Goal: Task Accomplishment & Management: Use online tool/utility

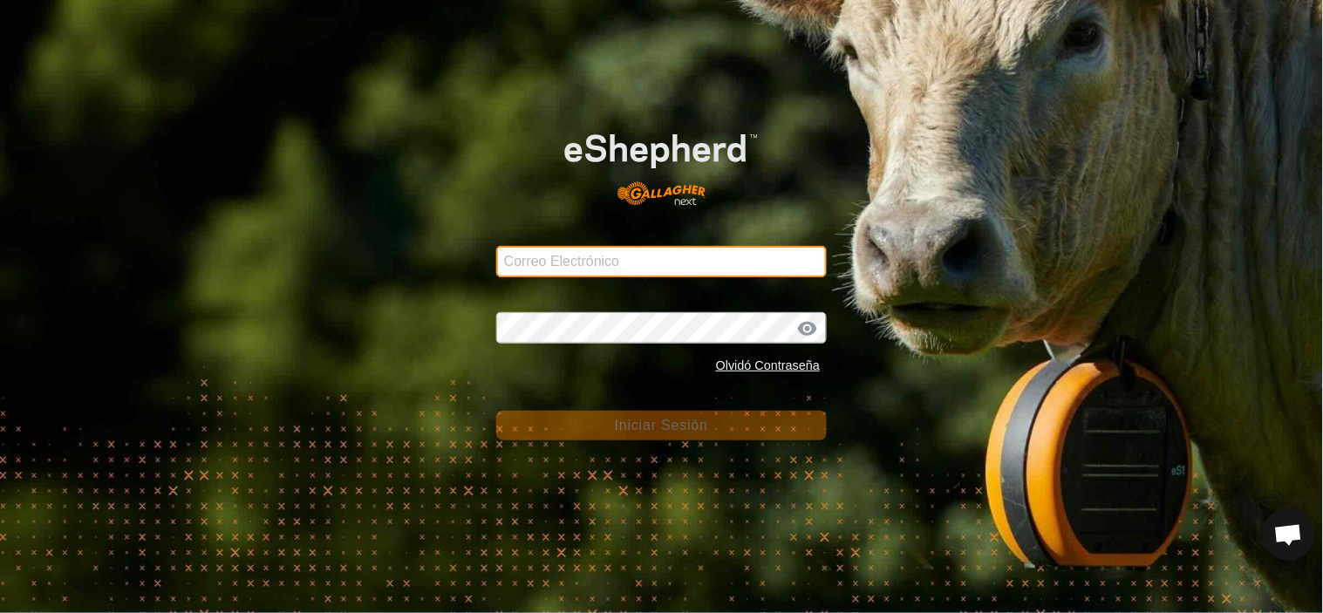
type input "recursosnaturalescyl@correoganadero.es"
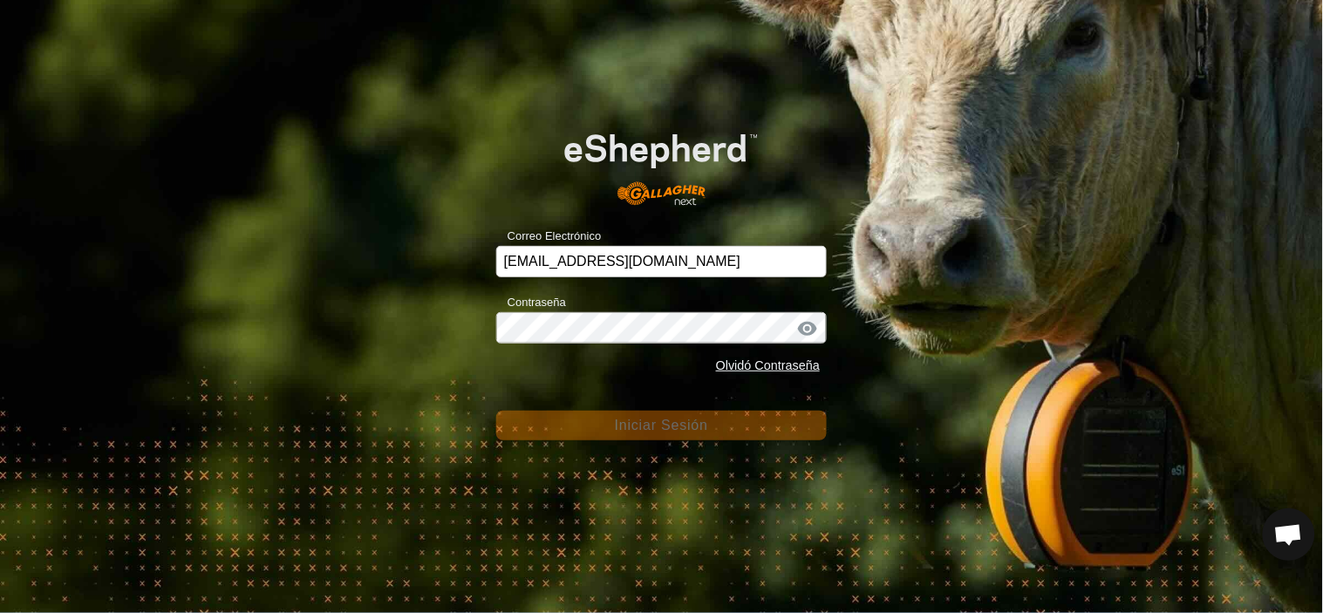
click at [556, 390] on form "Correo Electrónico recursosnaturalescyl@correoganadero.es Contraseña Olvidó Con…" at bounding box center [661, 273] width 330 height 334
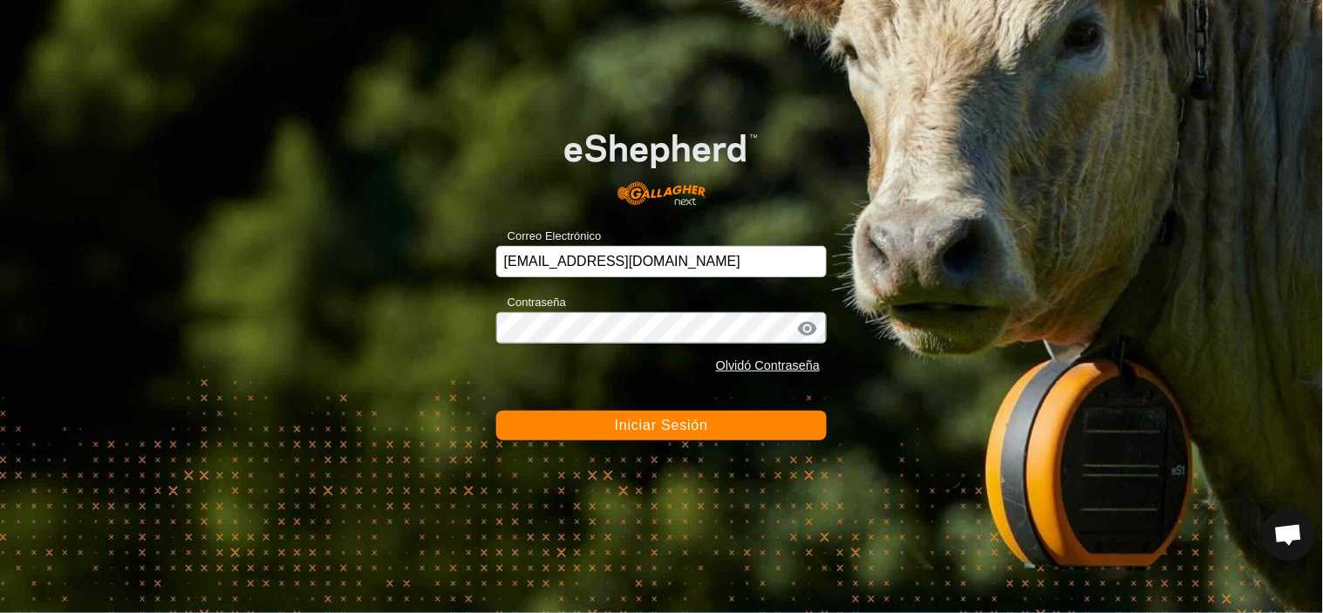
click at [629, 427] on span "Iniciar Sesión" at bounding box center [661, 425] width 93 height 15
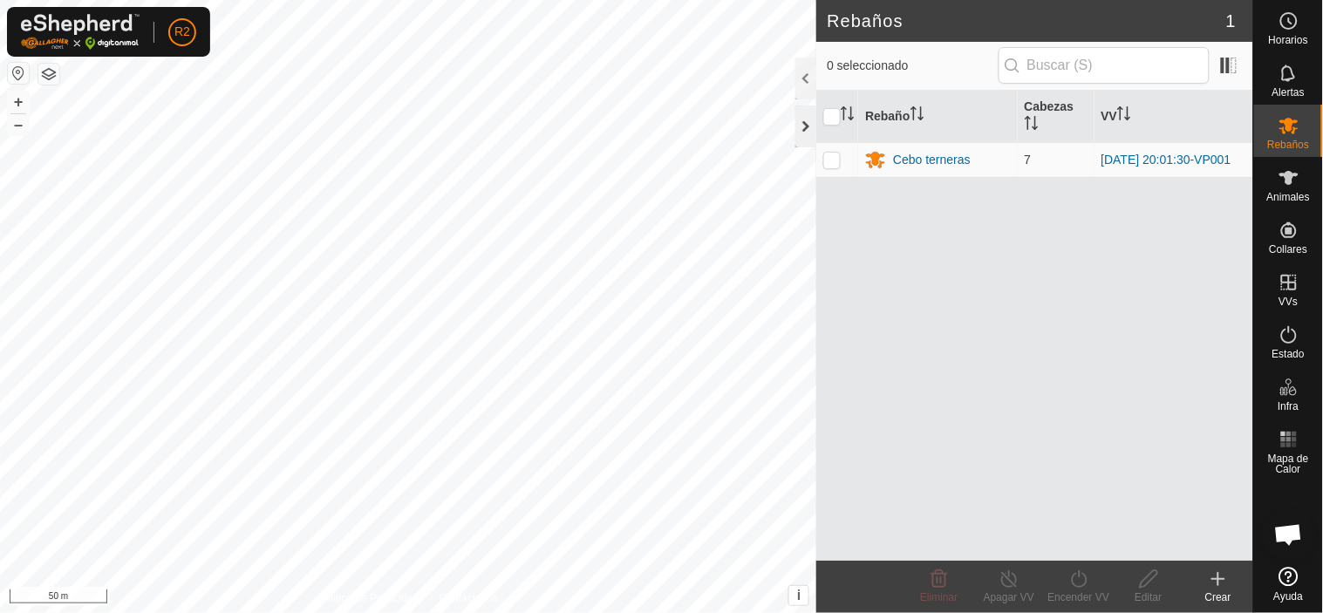
click at [808, 127] on div at bounding box center [805, 126] width 21 height 42
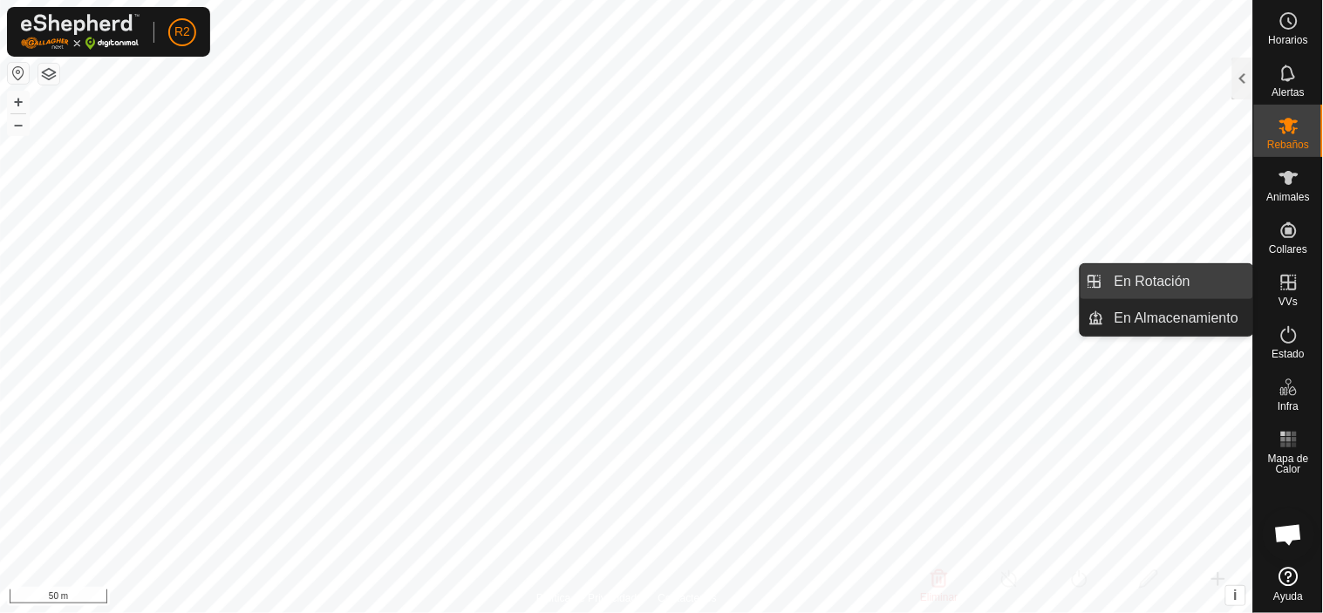
click at [1168, 290] on link "En Rotación" at bounding box center [1178, 281] width 149 height 35
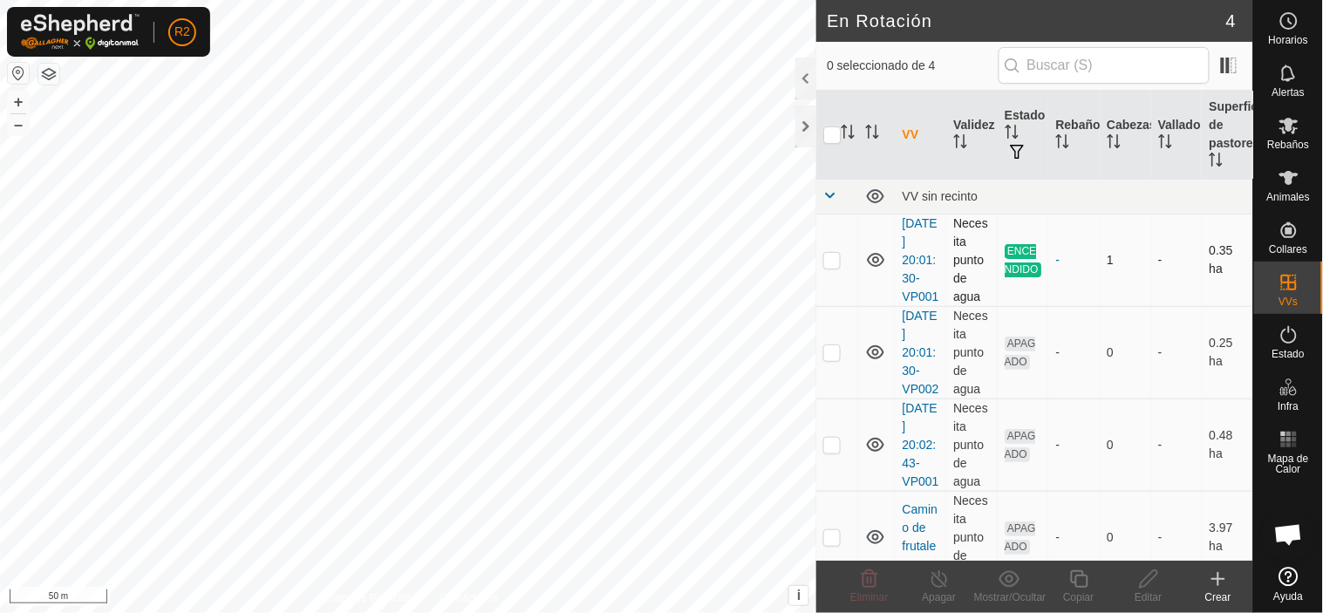
click at [831, 267] on p-checkbox at bounding box center [831, 260] width 17 height 14
click at [833, 267] on p-checkbox at bounding box center [831, 260] width 17 height 14
checkbox input "false"
click at [838, 359] on p-checkbox at bounding box center [831, 352] width 17 height 14
checkbox input "true"
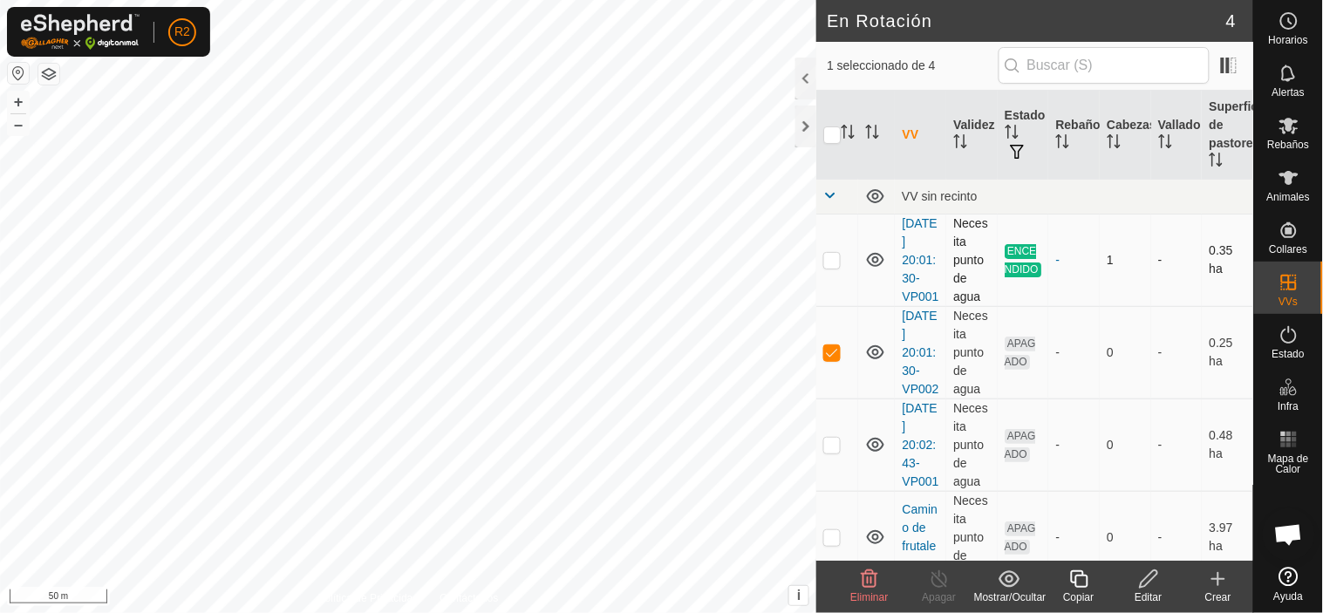
click at [834, 267] on p-checkbox at bounding box center [831, 260] width 17 height 14
checkbox input "true"
click at [829, 359] on p-checkbox at bounding box center [831, 352] width 17 height 14
checkbox input "false"
click at [829, 264] on p-checkbox at bounding box center [831, 260] width 17 height 14
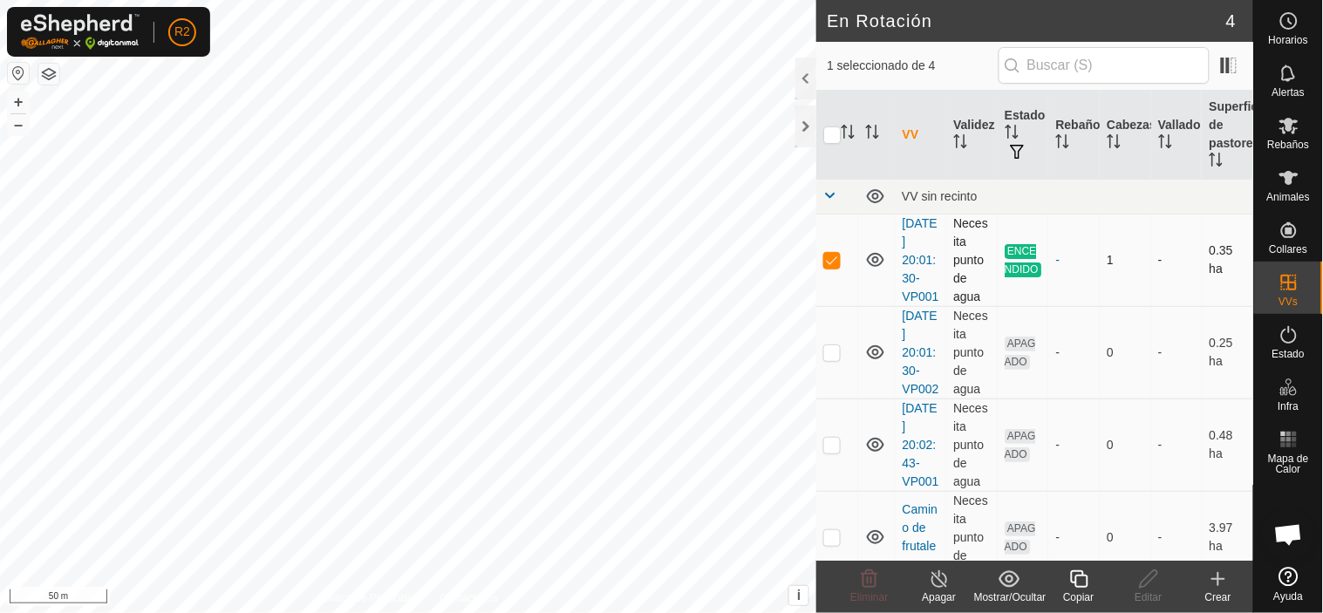
checkbox input "false"
click at [802, 129] on div at bounding box center [805, 126] width 21 height 42
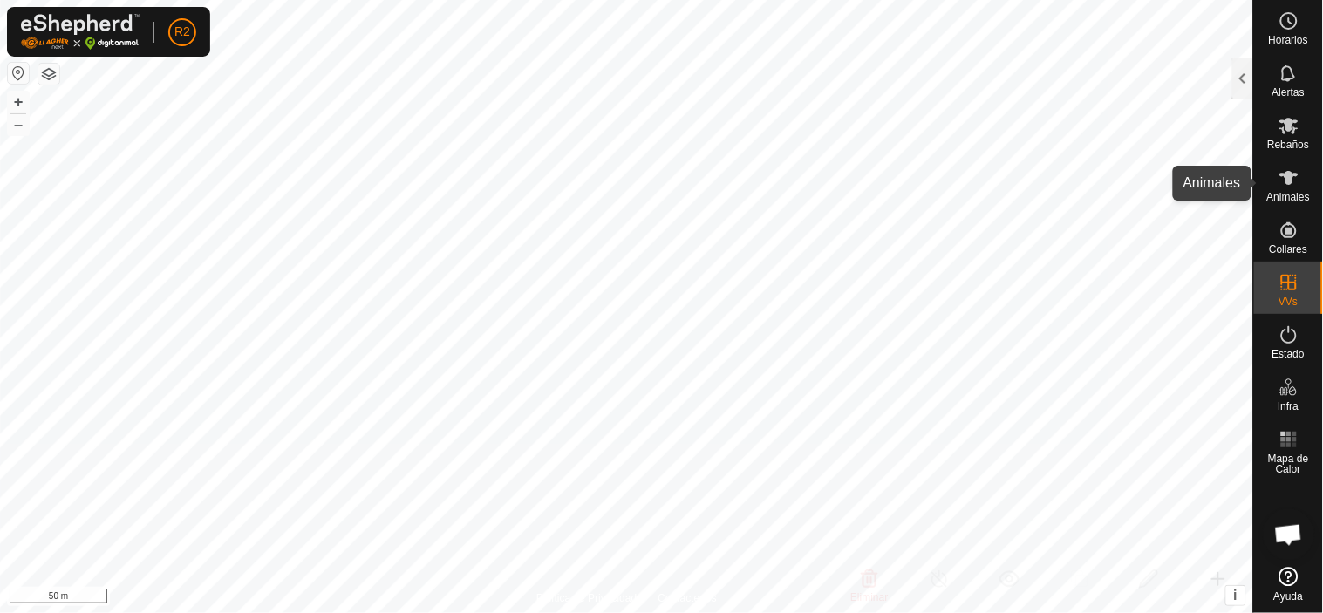
click at [1297, 187] on icon at bounding box center [1288, 177] width 21 height 21
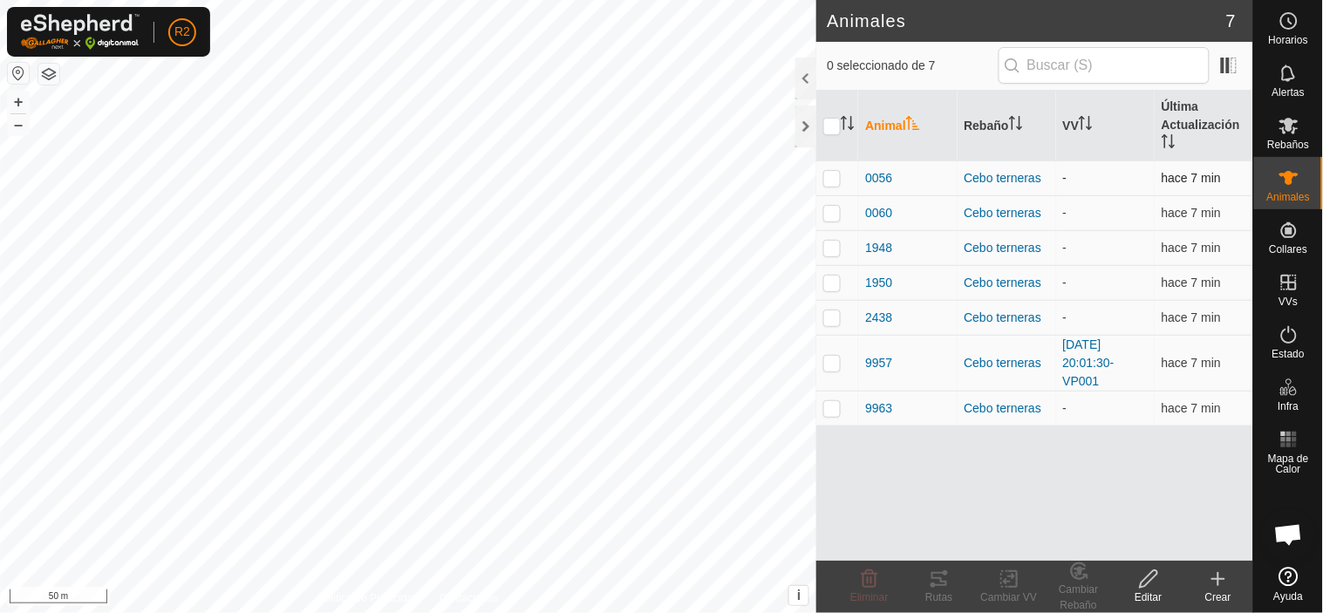
click at [833, 177] on p-checkbox at bounding box center [831, 178] width 17 height 14
checkbox input "true"
click at [830, 218] on p-checkbox at bounding box center [831, 213] width 17 height 14
checkbox input "true"
click at [828, 255] on td at bounding box center [837, 247] width 42 height 35
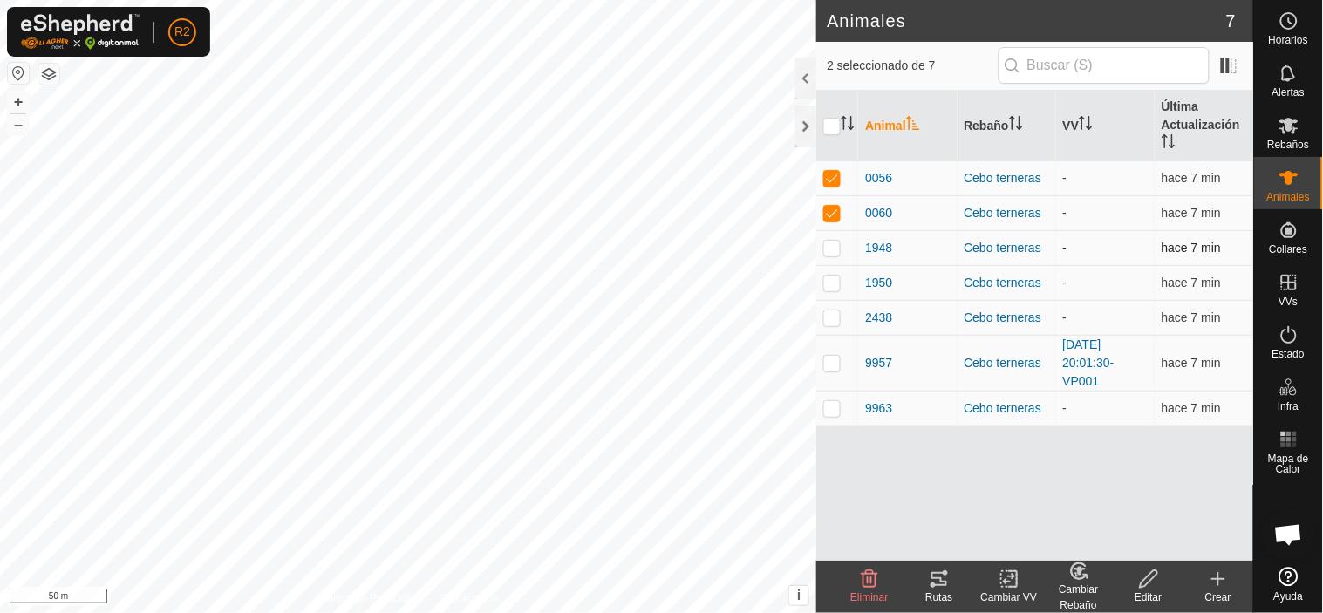
checkbox input "true"
click at [831, 283] on p-checkbox at bounding box center [831, 282] width 17 height 14
checkbox input "true"
click at [835, 319] on p-checkbox at bounding box center [831, 317] width 17 height 14
checkbox input "true"
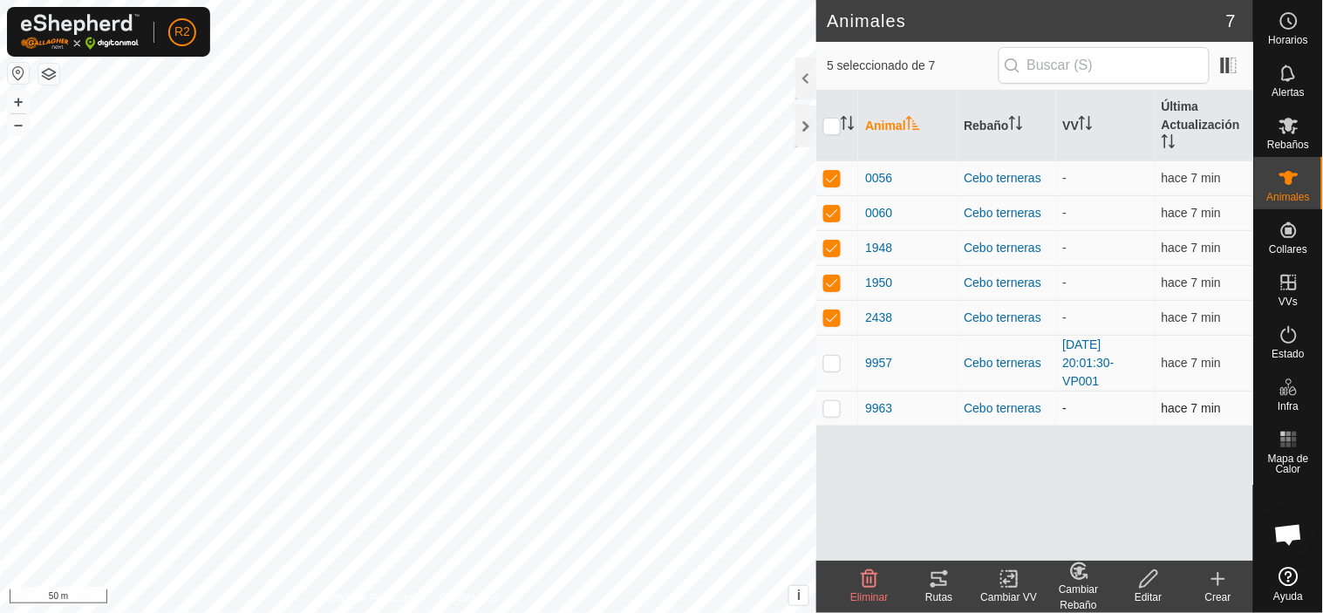
click at [833, 408] on p-checkbox at bounding box center [831, 408] width 17 height 14
checkbox input "true"
click at [1007, 578] on icon at bounding box center [1009, 578] width 22 height 21
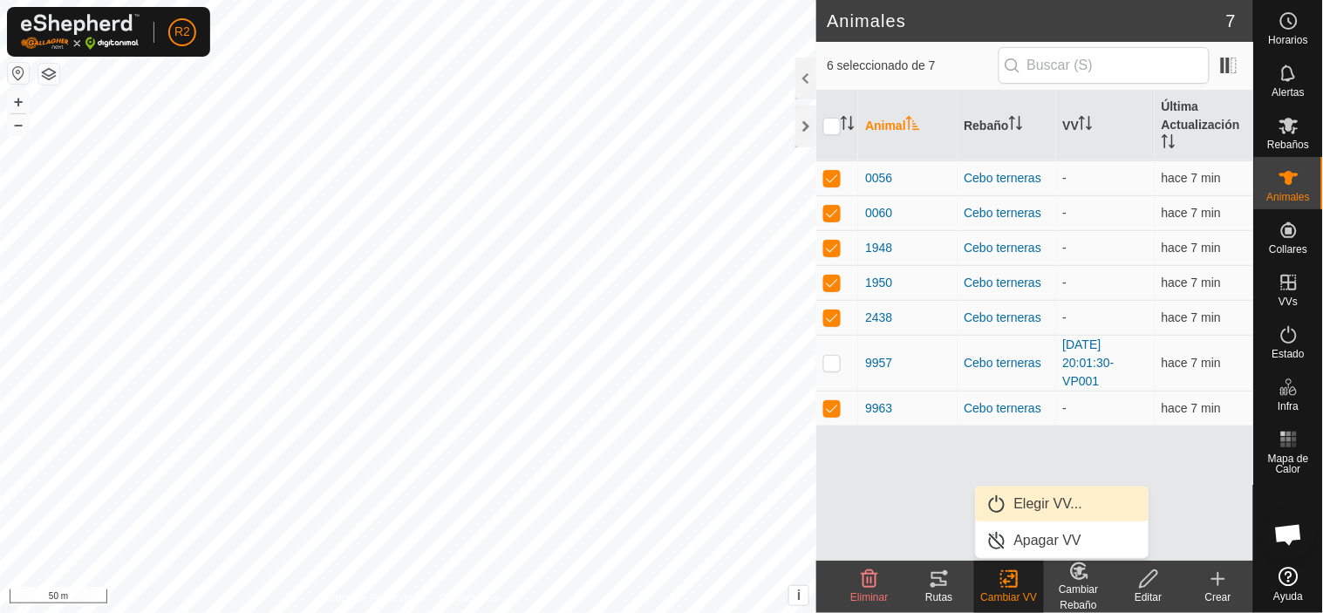
click at [1017, 504] on link "Elegir VV..." at bounding box center [1062, 503] width 173 height 35
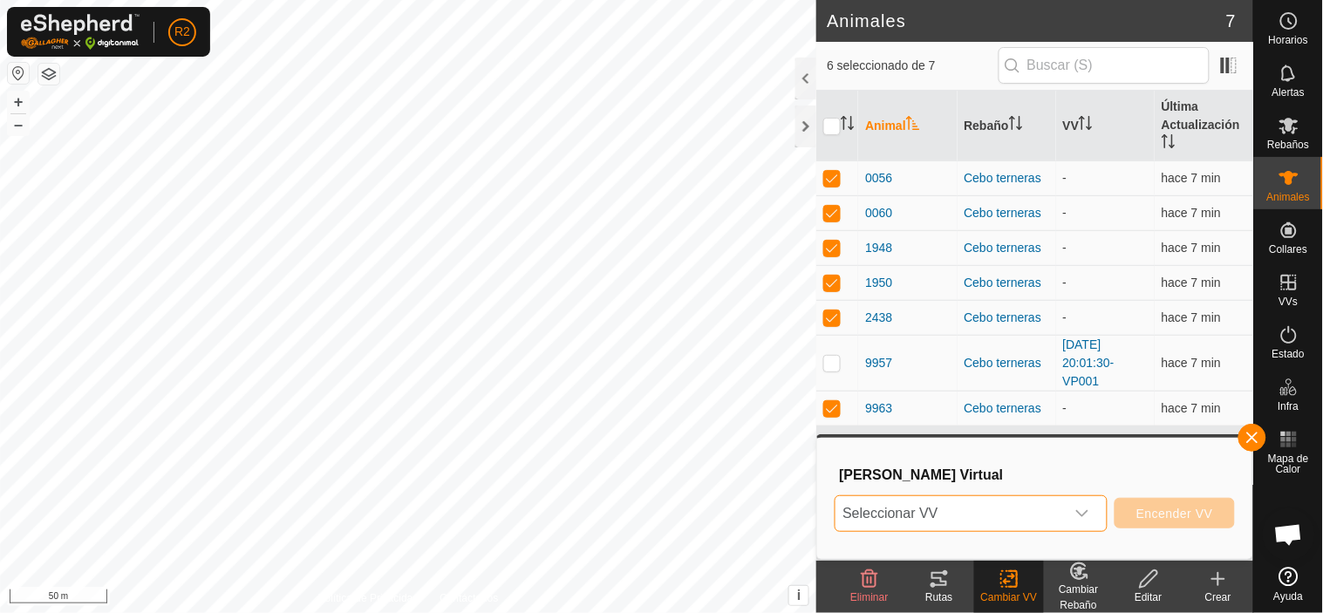
click at [996, 510] on span "Seleccionar VV" at bounding box center [949, 513] width 229 height 35
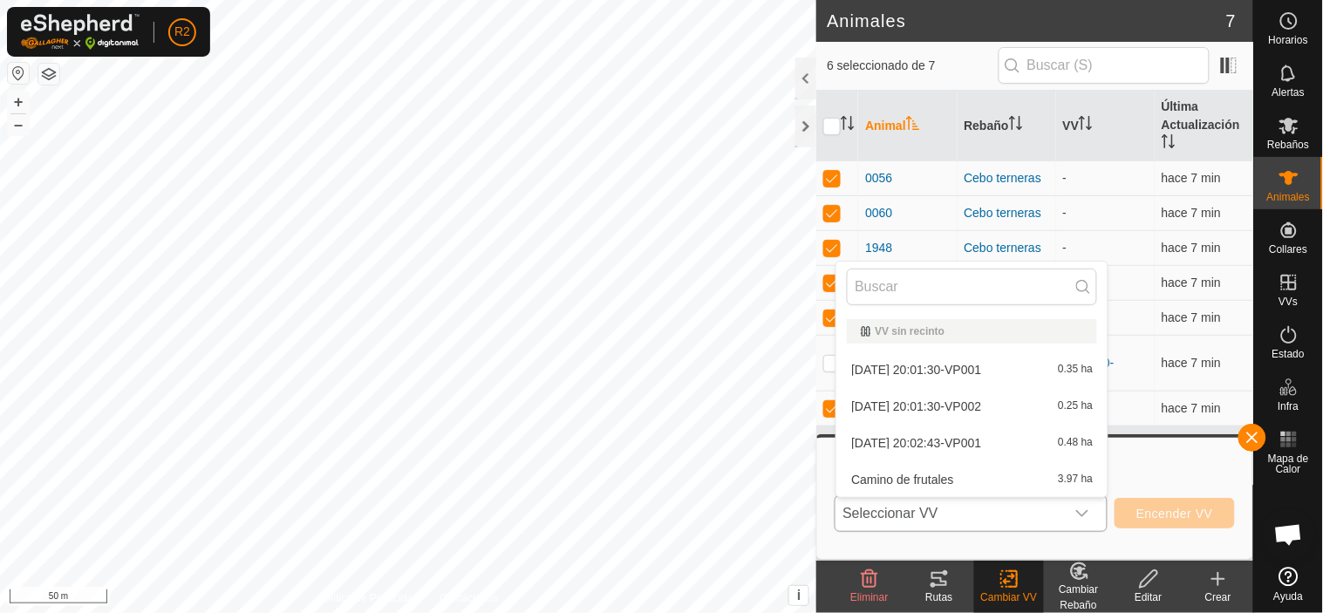
click at [931, 370] on li "2025-09-14 20:01:30-VP001 0.35 ha" at bounding box center [971, 369] width 271 height 35
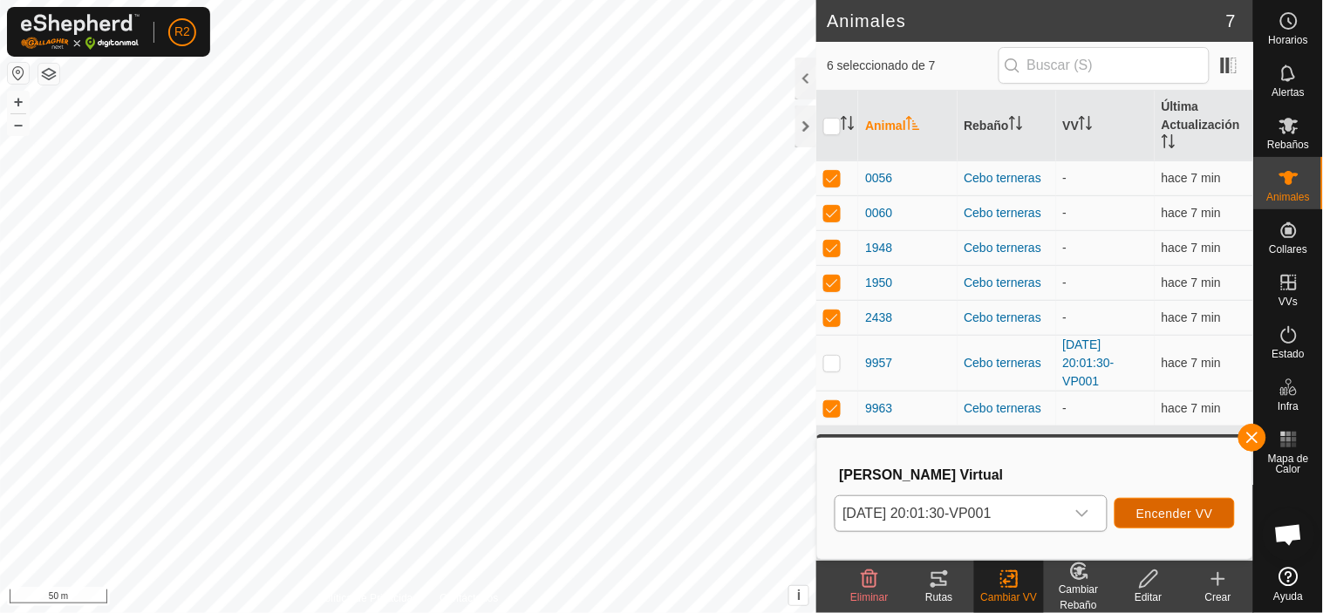
click at [1146, 515] on span "Encender VV" at bounding box center [1174, 514] width 77 height 14
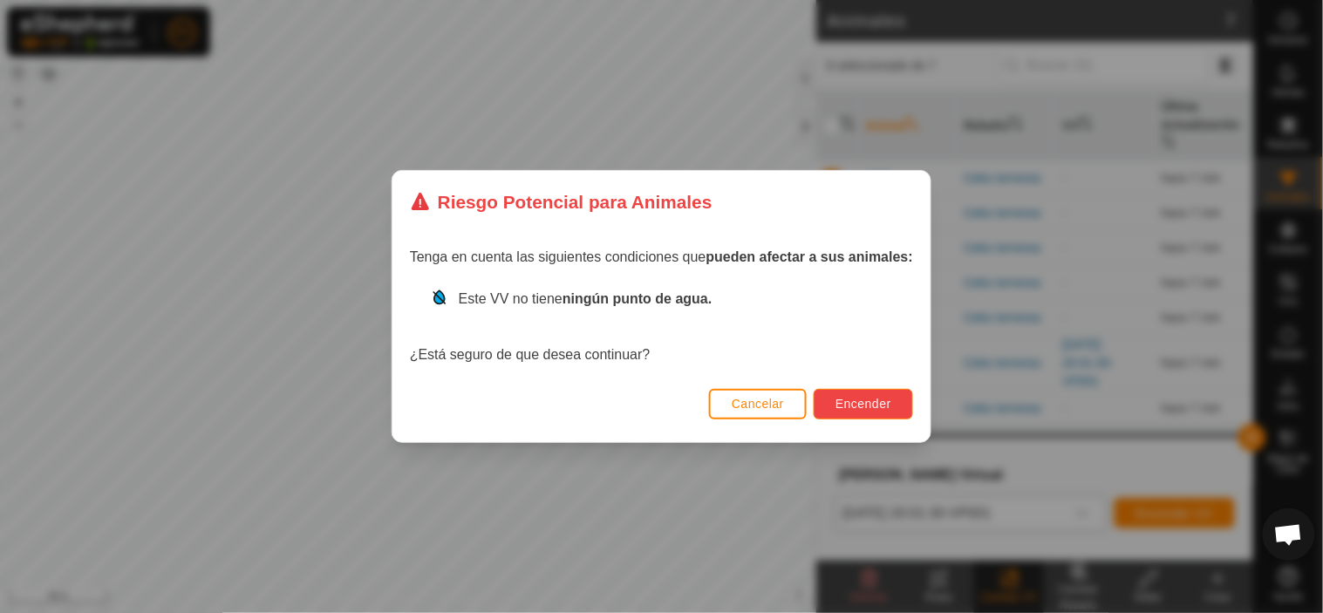
click at [864, 408] on span "Encender" at bounding box center [863, 404] width 56 height 14
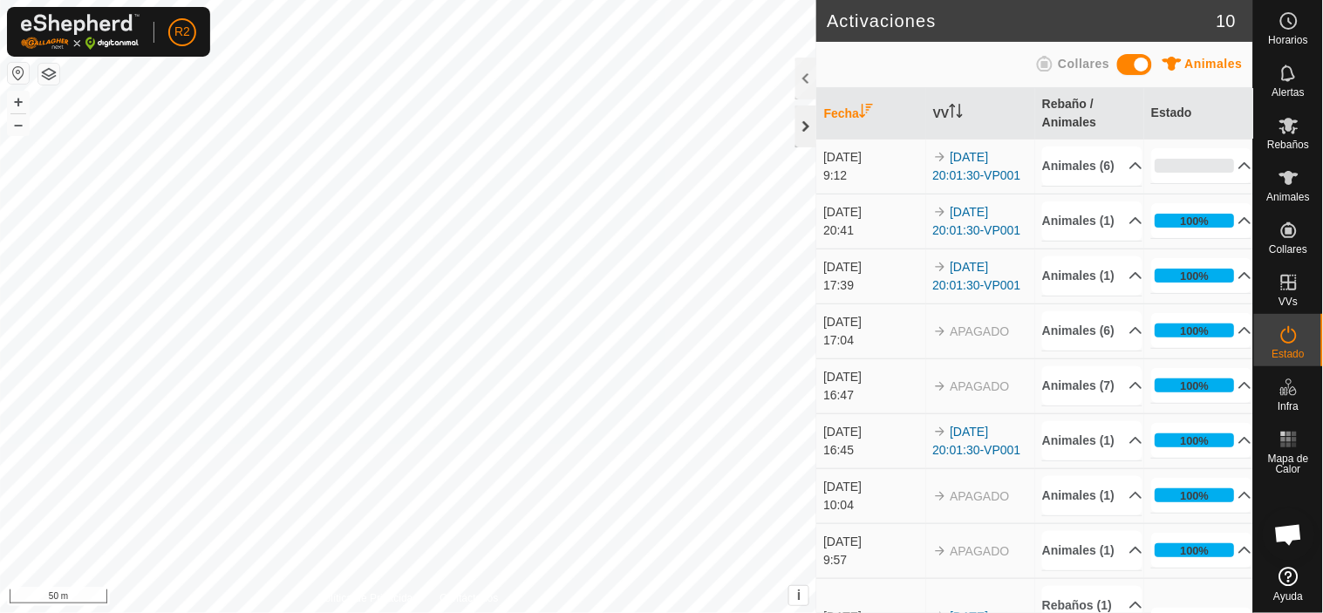
click at [804, 123] on div at bounding box center [805, 126] width 21 height 42
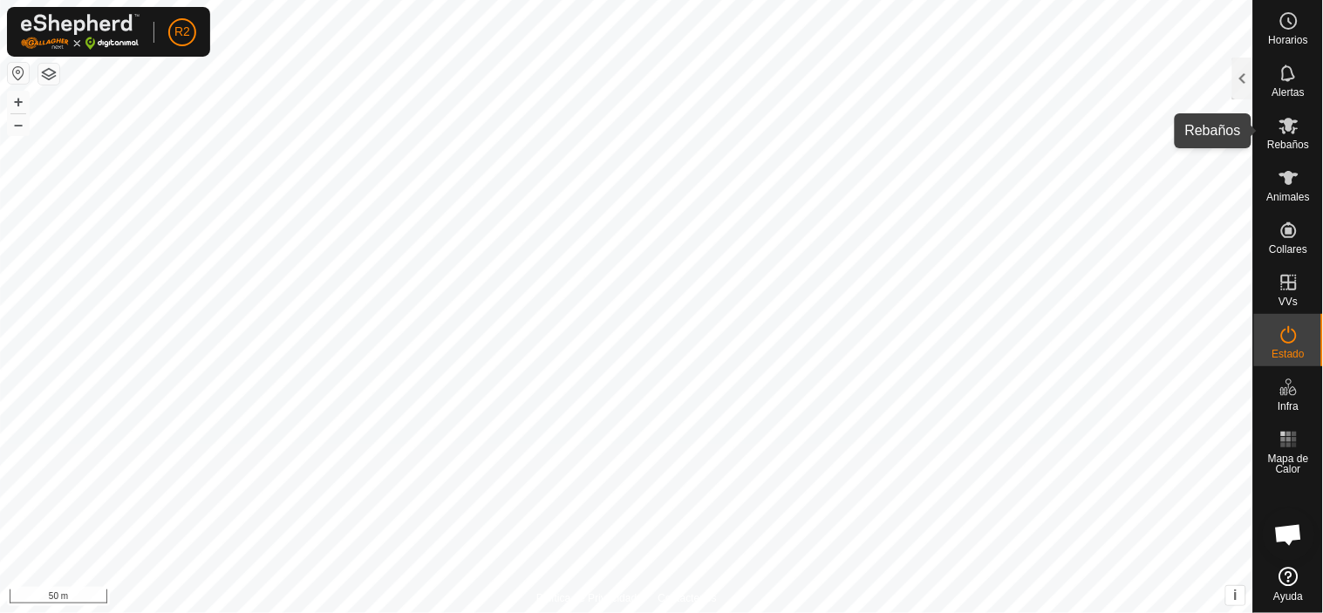
click at [1286, 126] on icon at bounding box center [1288, 126] width 19 height 17
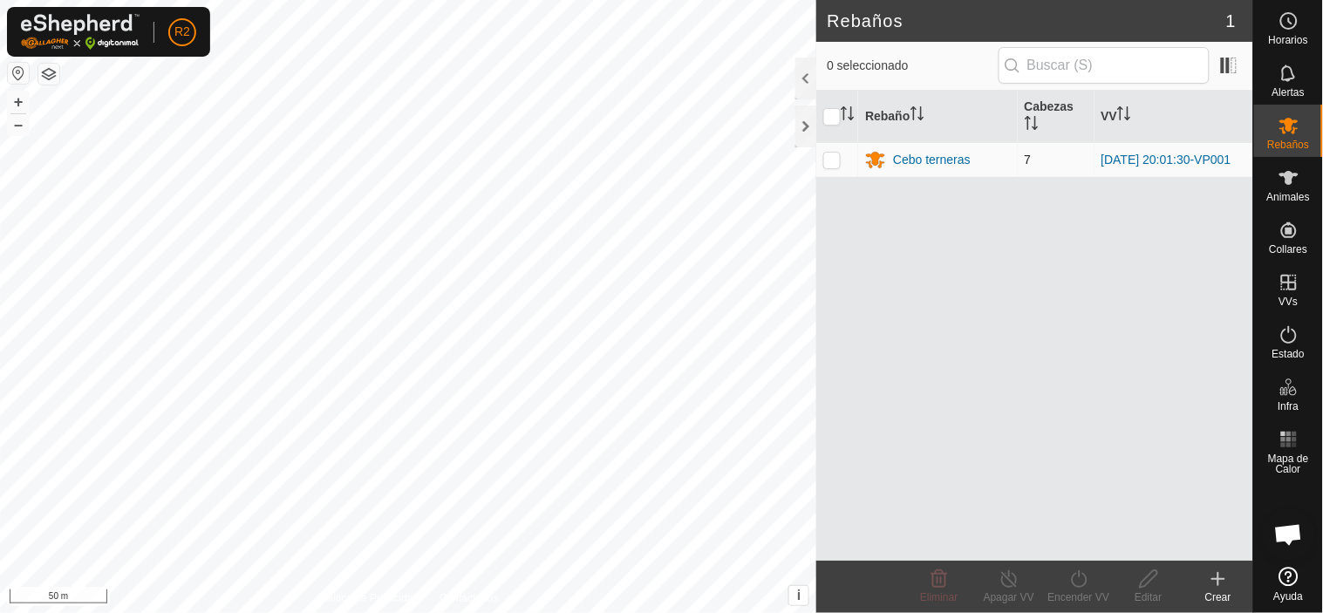
click at [838, 163] on p-checkbox at bounding box center [831, 160] width 17 height 14
checkbox input "true"
click at [805, 128] on div at bounding box center [805, 126] width 21 height 42
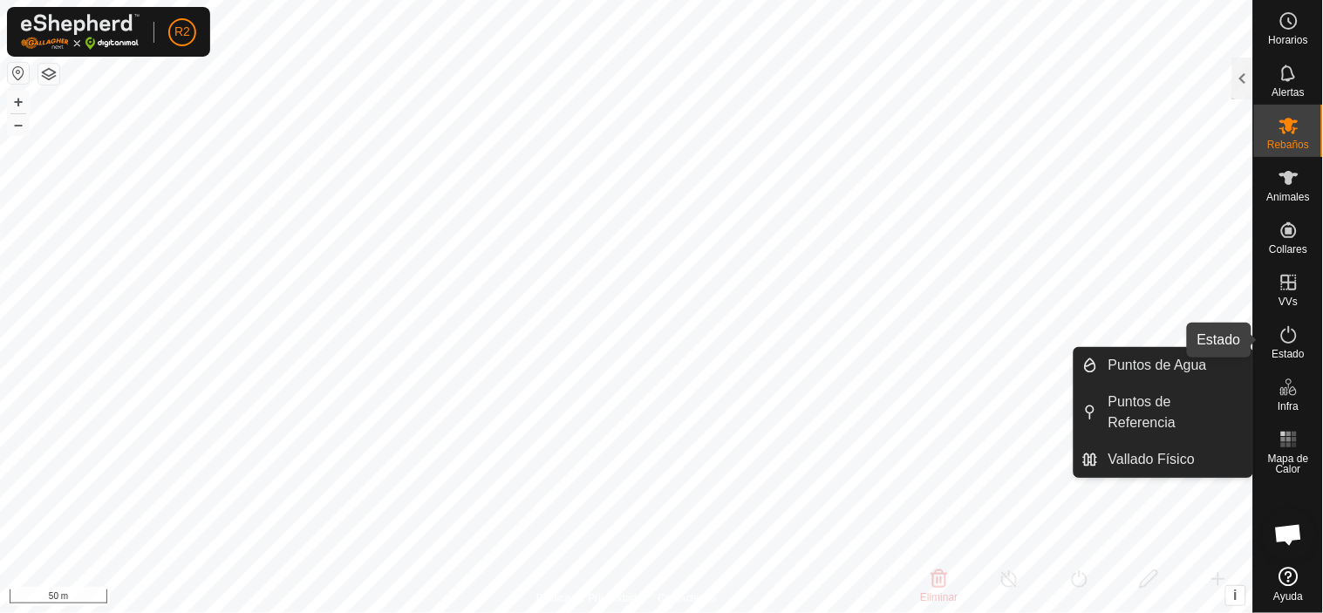
click at [1292, 329] on icon at bounding box center [1289, 334] width 16 height 17
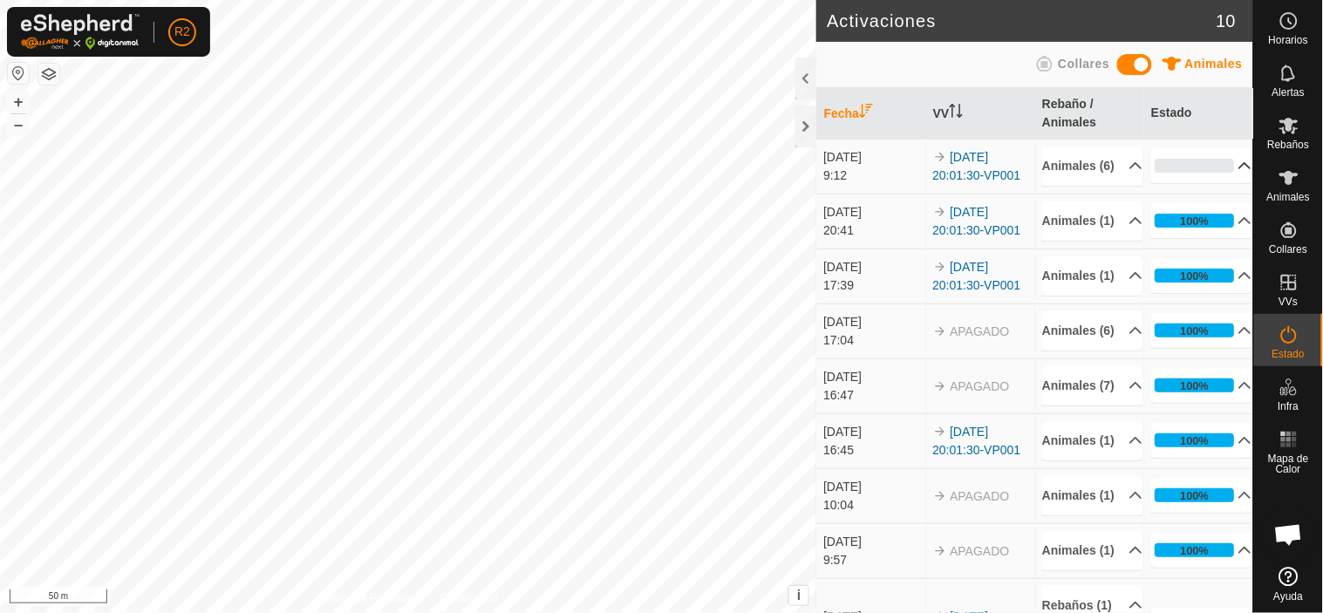
click at [1222, 172] on p-accordion-header "0%" at bounding box center [1201, 165] width 101 height 35
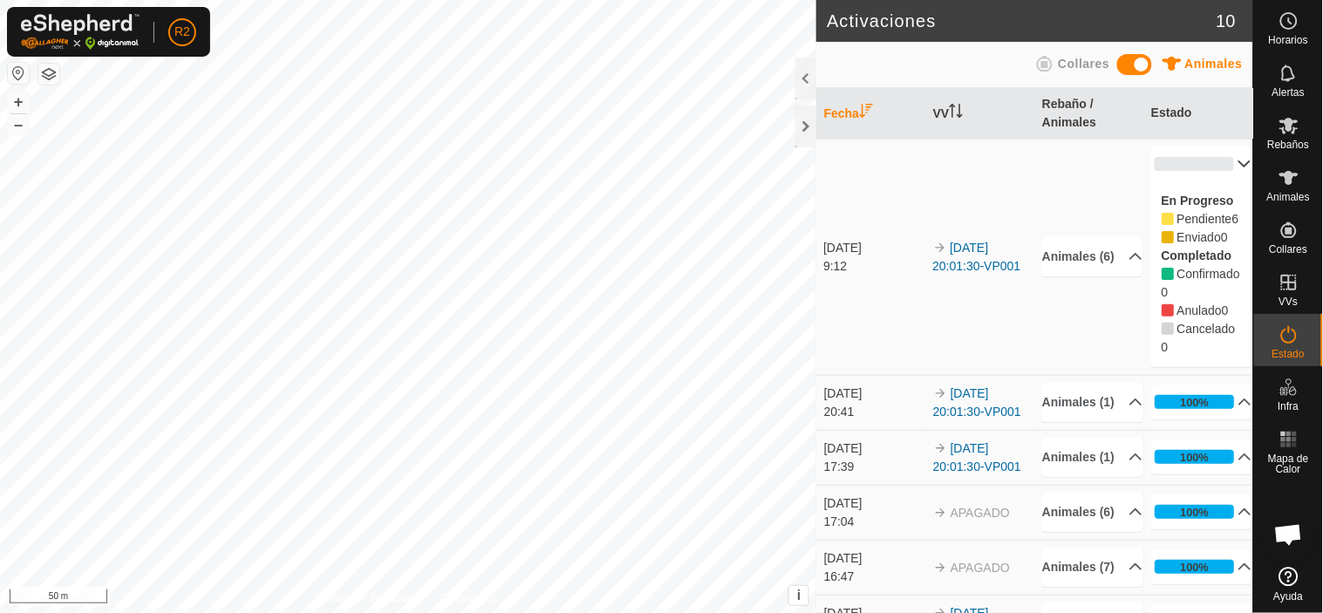
click at [1222, 172] on p-accordion-header "0%" at bounding box center [1201, 163] width 101 height 35
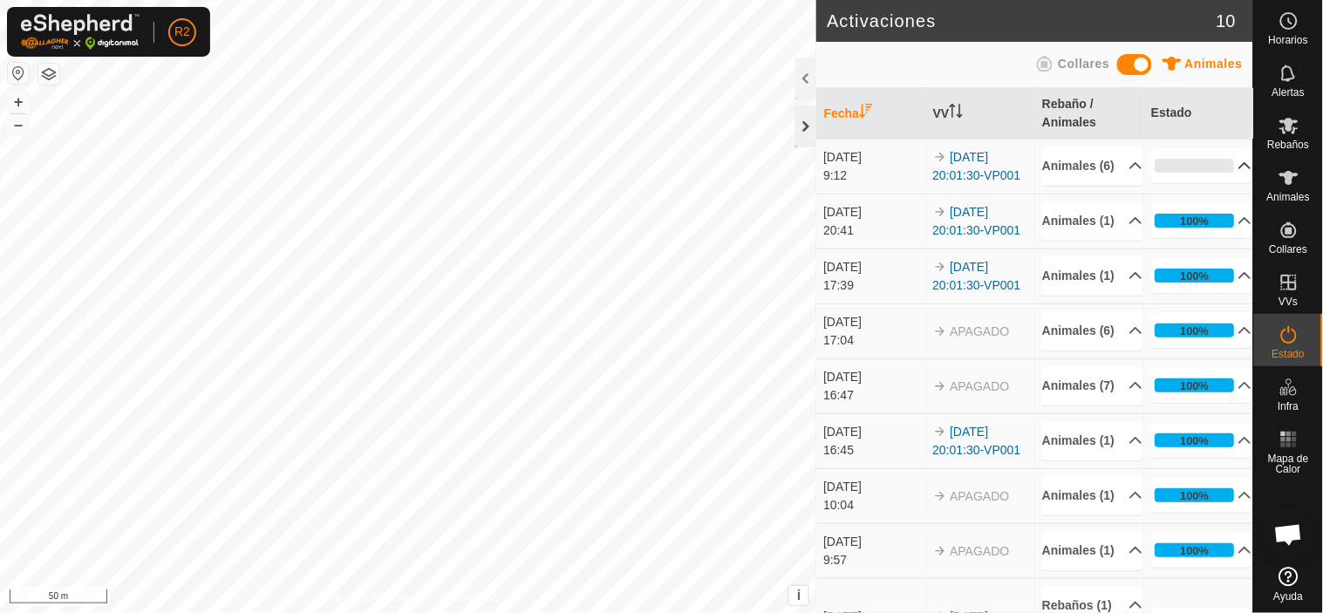
click at [805, 126] on div at bounding box center [805, 126] width 21 height 42
